Goal: Navigation & Orientation: Find specific page/section

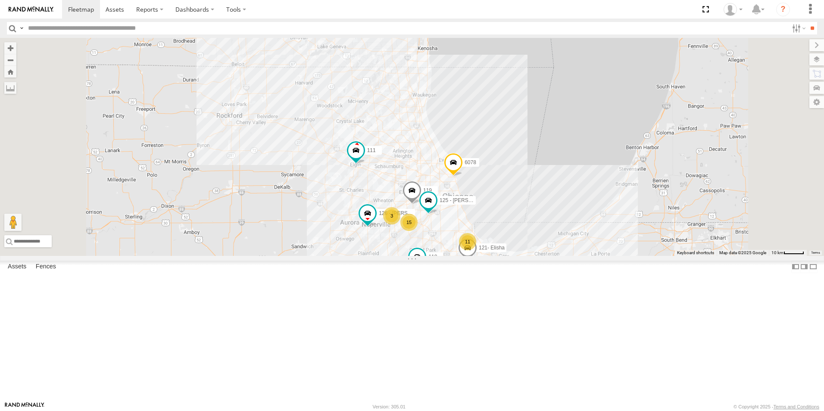
click at [0, 0] on div at bounding box center [0, 0] width 0 height 0
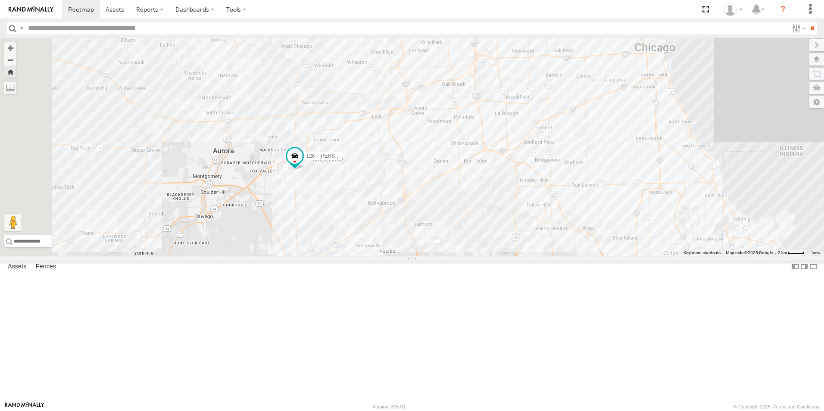
click at [24, 8] on img at bounding box center [31, 9] width 45 height 6
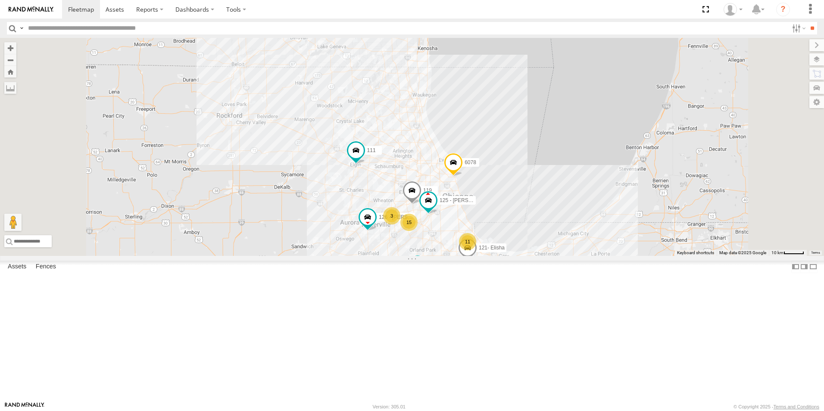
click at [0, 0] on div at bounding box center [0, 0] width 0 height 0
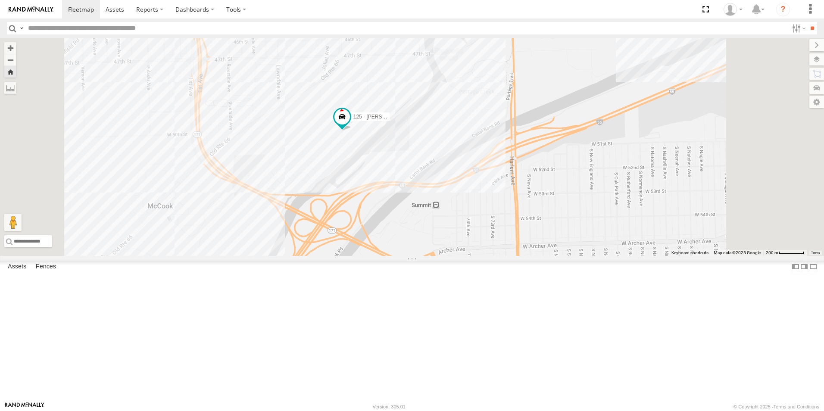
click at [41, 7] on img at bounding box center [31, 9] width 45 height 6
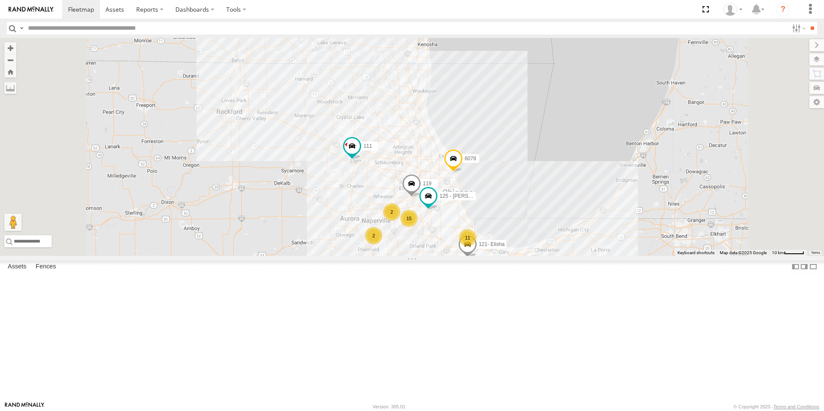
click at [53, 12] on link at bounding box center [31, 9] width 62 height 19
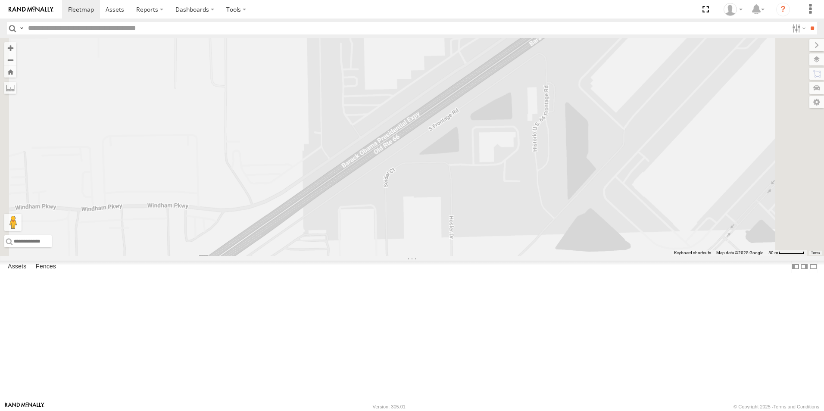
drag, startPoint x: 414, startPoint y: 171, endPoint x: 417, endPoint y: 381, distance: 210.3
click at [417, 256] on div "111 119 121- Elisha 6028 125 - Ken 118 6078 126 - Cory F 123" at bounding box center [412, 147] width 824 height 218
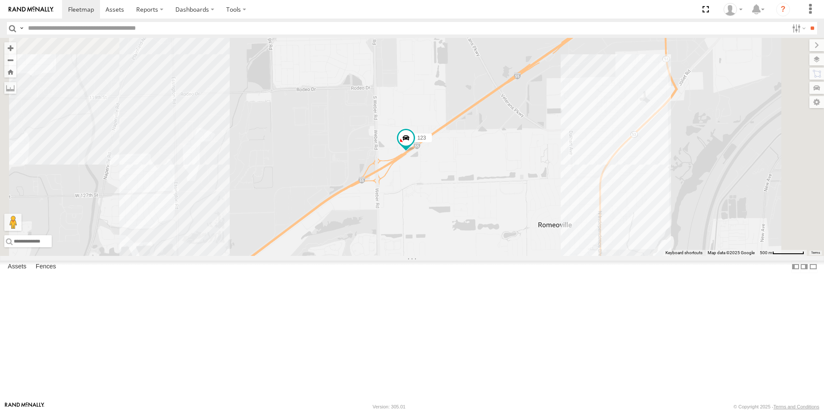
drag, startPoint x: 392, startPoint y: 334, endPoint x: 449, endPoint y: 245, distance: 106.6
click at [449, 245] on div "111 119 121- Elisha 6028 125 - Ken 118 6078 126 - Cory F 123" at bounding box center [412, 147] width 824 height 218
click at [28, 6] on link at bounding box center [31, 9] width 62 height 19
